Goal: Find specific page/section: Find specific page/section

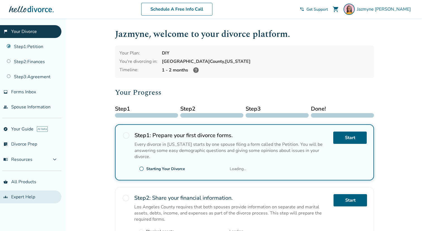
click at [35, 165] on button "menu_book Resources expand_more" at bounding box center [30, 159] width 61 height 13
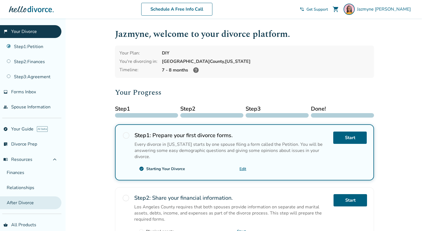
scroll to position [20, 0]
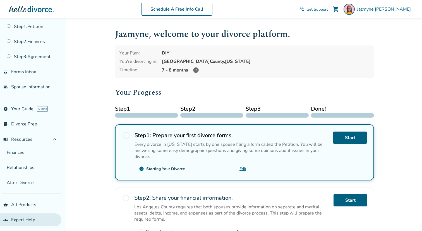
click at [31, 217] on link "groups Expert Help" at bounding box center [30, 219] width 61 height 13
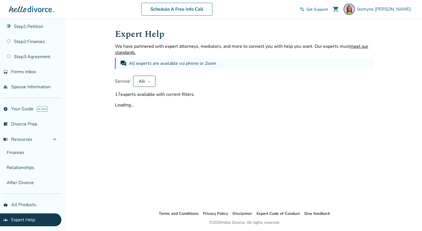
click at [147, 79] on button "All" at bounding box center [144, 81] width 22 height 11
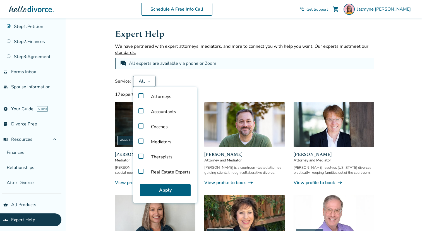
click at [141, 125] on label "Coaches" at bounding box center [166, 126] width 60 height 15
click at [152, 187] on button "Apply" at bounding box center [165, 190] width 51 height 12
